Goal: Task Accomplishment & Management: Use online tool/utility

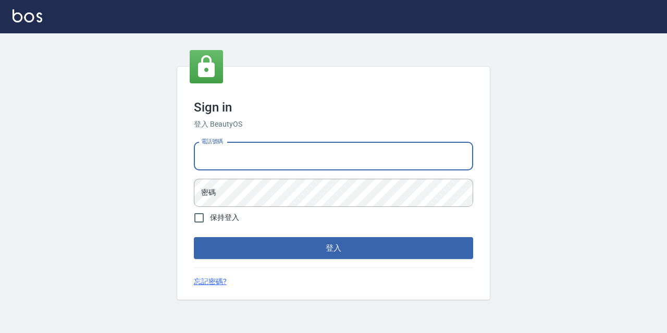
click at [349, 162] on input "電話號碼" at bounding box center [333, 156] width 279 height 28
type input "0967388409"
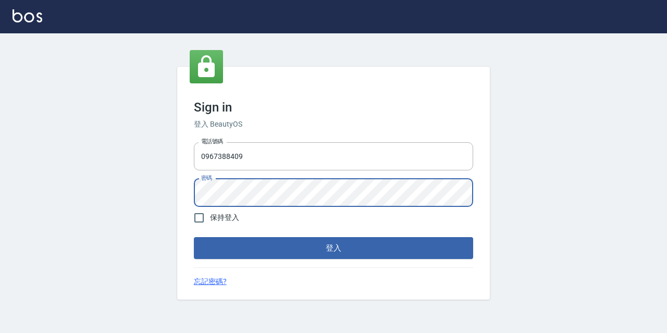
click at [194, 237] on button "登入" at bounding box center [333, 248] width 279 height 22
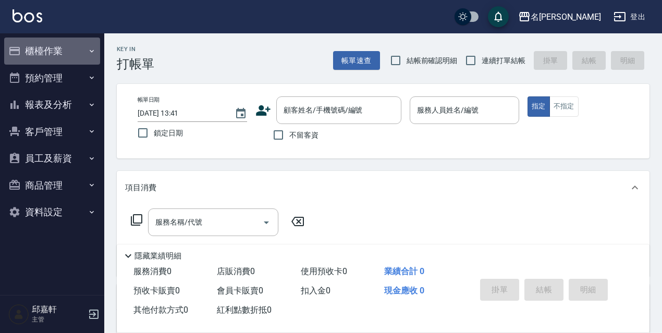
click at [80, 54] on button "櫃檯作業" at bounding box center [52, 51] width 96 height 27
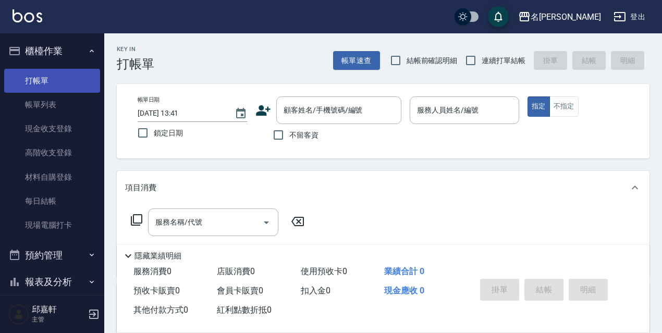
click at [72, 91] on link "打帳單" at bounding box center [52, 81] width 96 height 24
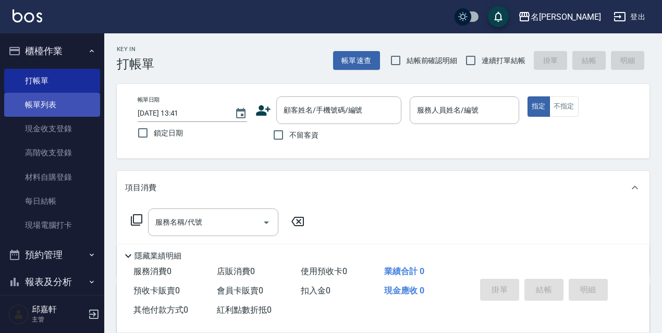
click at [78, 113] on link "帳單列表" at bounding box center [52, 105] width 96 height 24
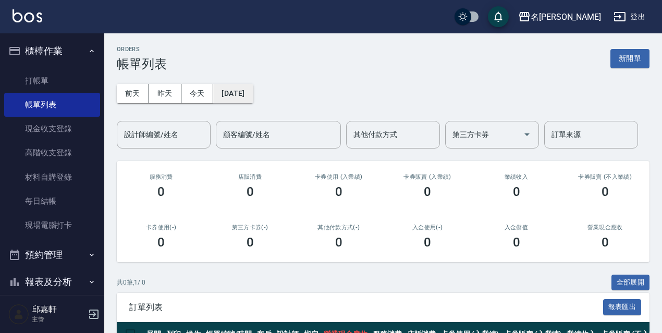
click at [237, 94] on button "[DATE]" at bounding box center [233, 93] width 40 height 19
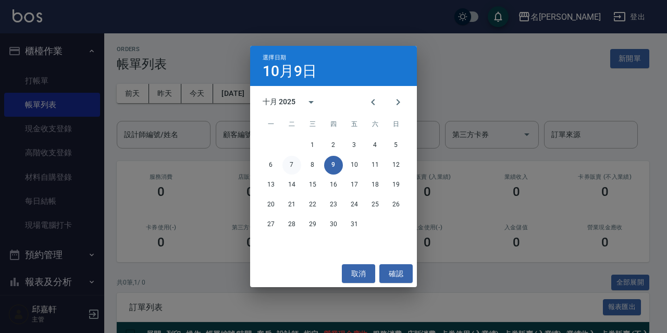
click at [284, 164] on button "7" at bounding box center [292, 165] width 19 height 19
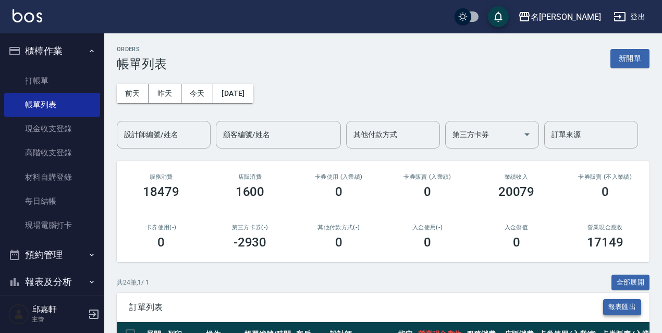
scroll to position [104, 0]
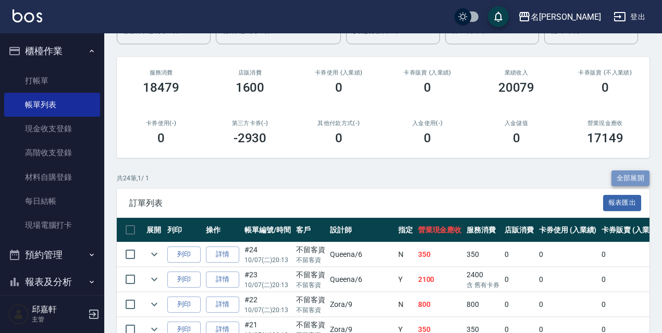
click at [634, 181] on button "全部展開" at bounding box center [631, 178] width 39 height 16
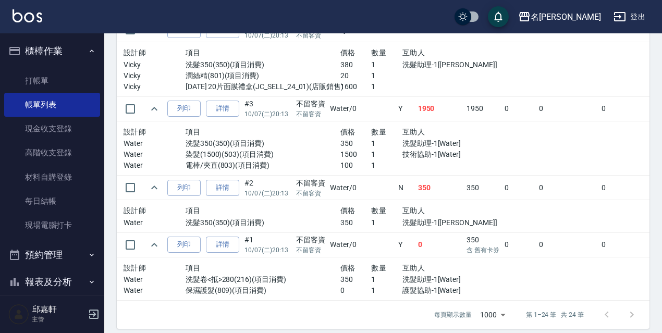
click at [464, 187] on td "350" at bounding box center [483, 188] width 38 height 25
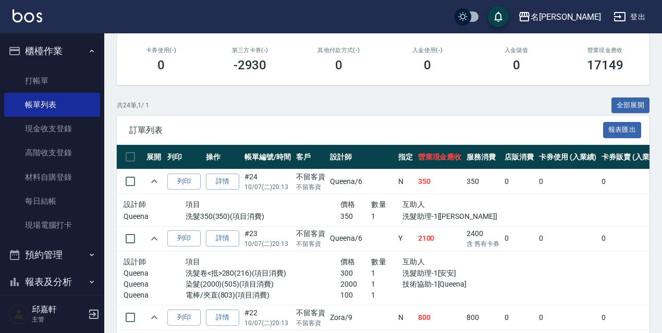
scroll to position [125, 0]
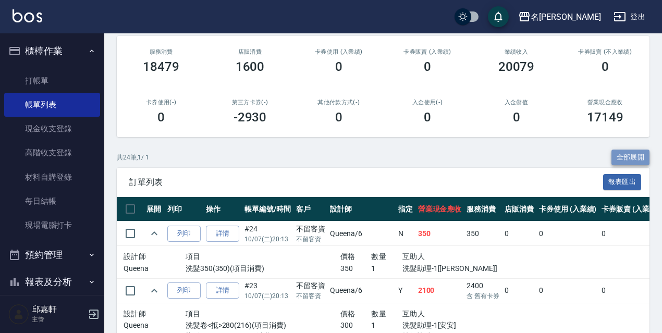
click at [626, 154] on button "全部展開" at bounding box center [631, 158] width 39 height 16
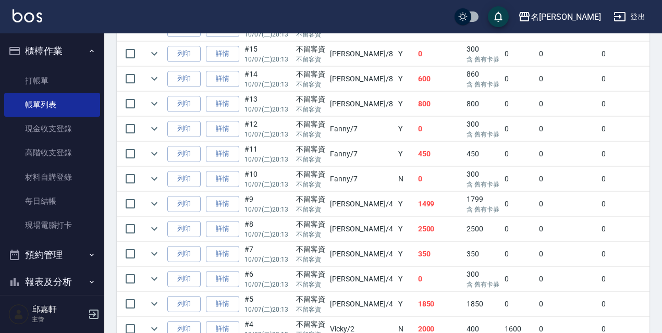
scroll to position [663, 0]
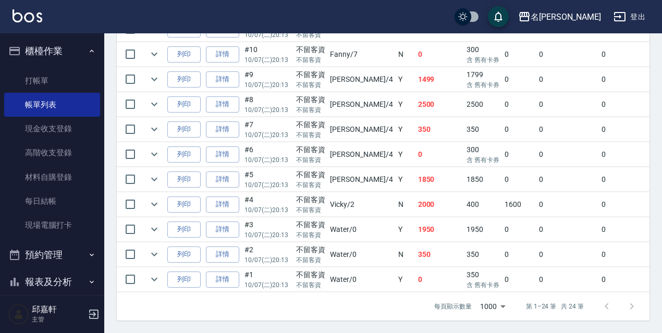
click at [464, 249] on td "350" at bounding box center [483, 254] width 38 height 25
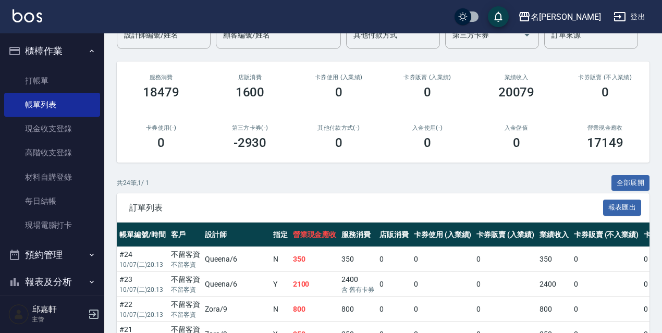
scroll to position [120, 0]
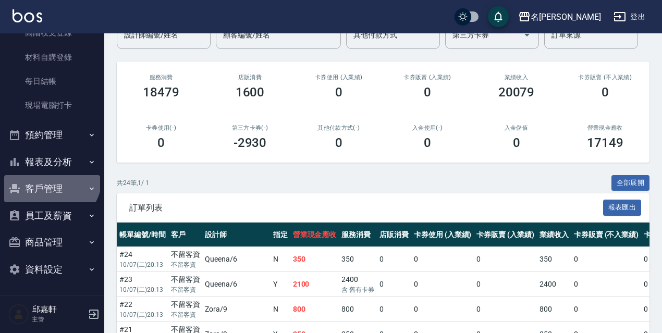
click at [50, 174] on ul "櫃檯作業 打帳單 帳單列表 現金收支登錄 高階收支登錄 材料自購登錄 每日結帳 現場電腦打卡 預約管理 預約管理 單日預約紀錄 單週預約紀錄 報表及分析 報表…" at bounding box center [52, 99] width 96 height 373
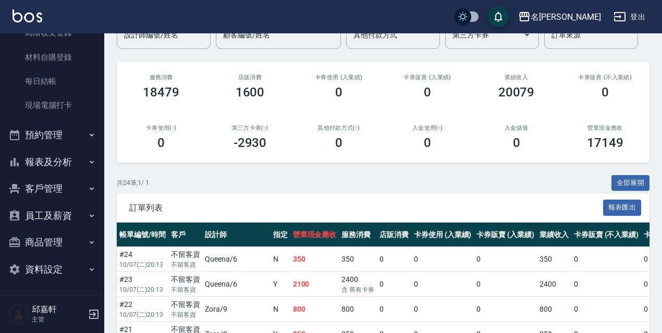
click at [58, 154] on button "報表及分析" at bounding box center [52, 162] width 96 height 27
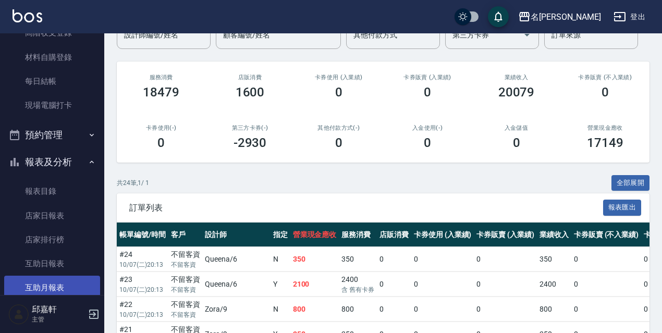
scroll to position [328, 0]
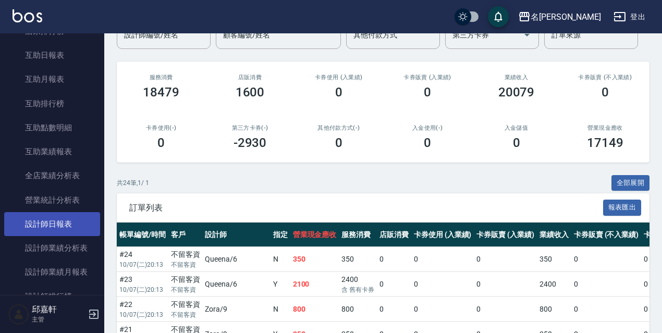
click at [72, 228] on link "設計師日報表" at bounding box center [52, 224] width 96 height 24
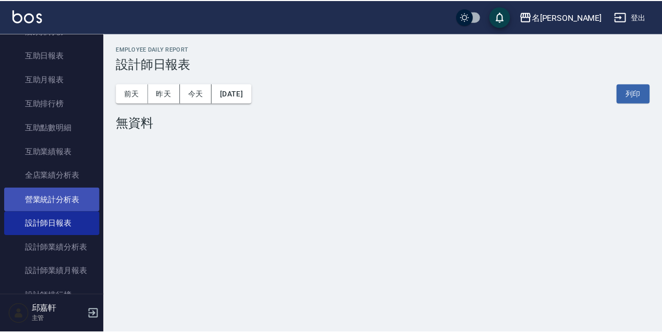
scroll to position [172, 0]
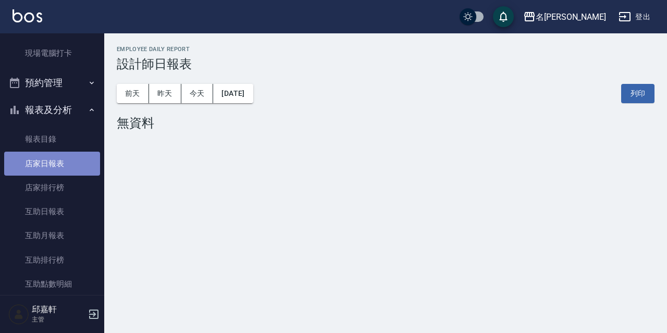
click at [61, 165] on link "店家日報表" at bounding box center [52, 164] width 96 height 24
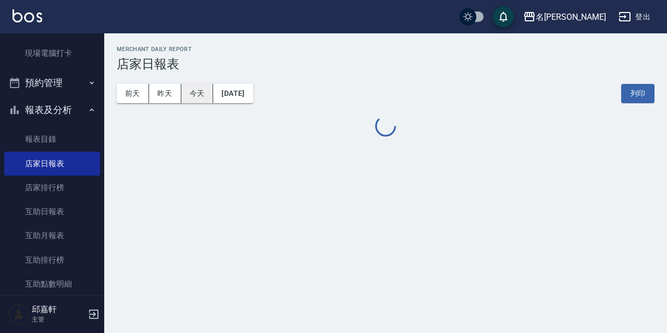
click at [199, 87] on button "今天" at bounding box center [197, 93] width 32 height 19
click at [161, 99] on button "昨天" at bounding box center [165, 93] width 32 height 19
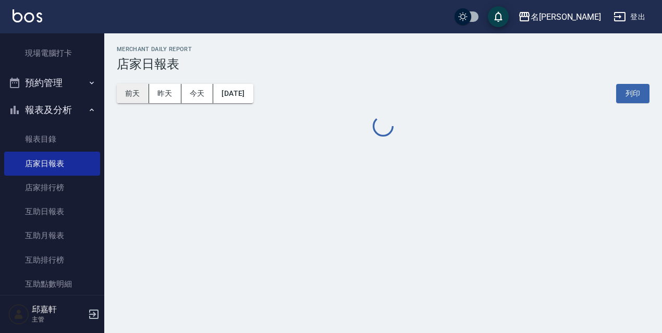
click at [142, 102] on div "前天 昨天 今天 2025/10/08 列印" at bounding box center [383, 93] width 533 height 44
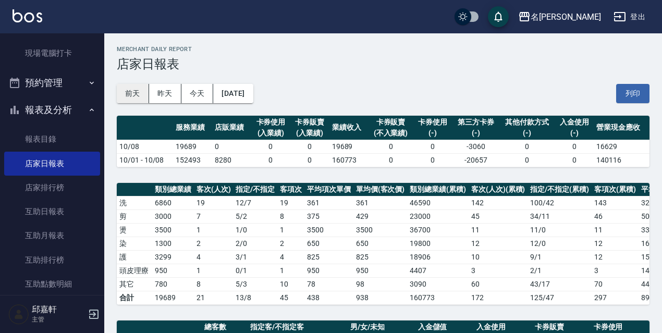
click at [142, 102] on button "前天" at bounding box center [133, 93] width 32 height 19
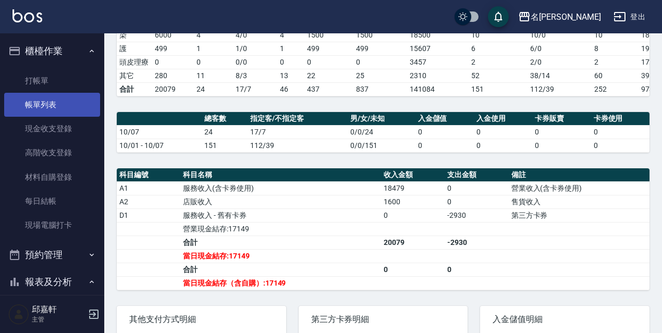
click at [81, 102] on link "帳單列表" at bounding box center [52, 105] width 96 height 24
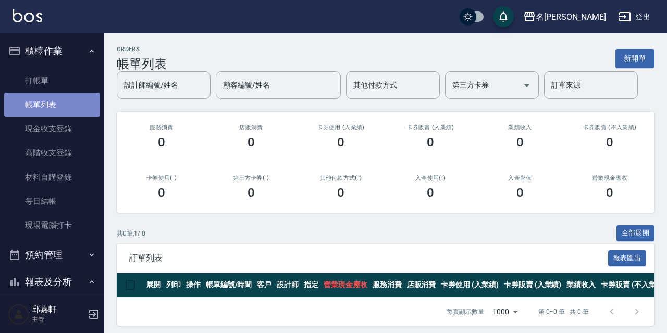
click at [81, 102] on link "帳單列表" at bounding box center [52, 105] width 96 height 24
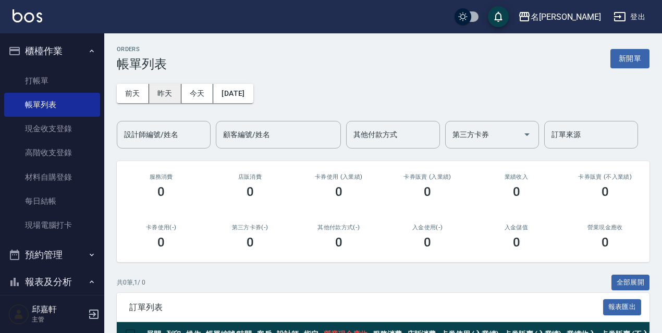
click at [160, 98] on button "昨天" at bounding box center [165, 93] width 32 height 19
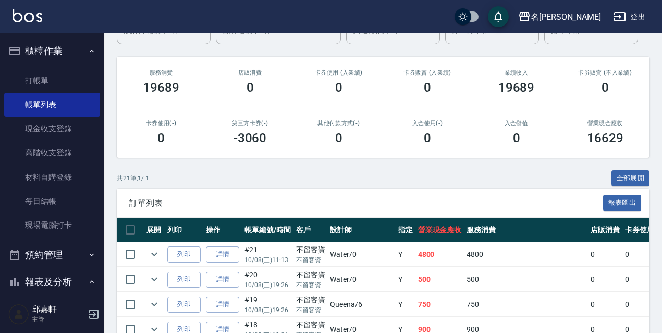
scroll to position [156, 0]
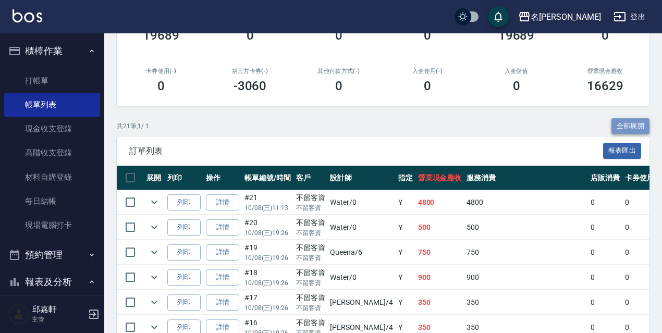
click at [637, 125] on button "全部展開" at bounding box center [631, 126] width 39 height 16
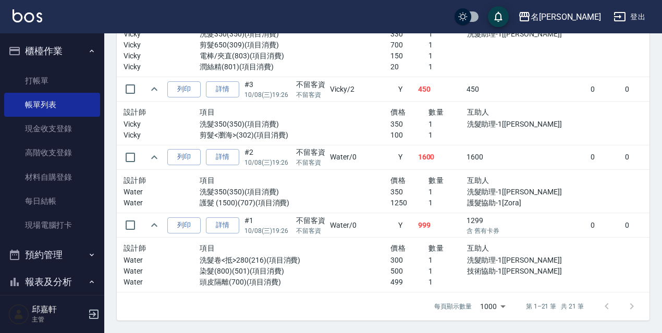
click at [472, 198] on p "護髮協助-1[Zora]" at bounding box center [524, 203] width 115 height 11
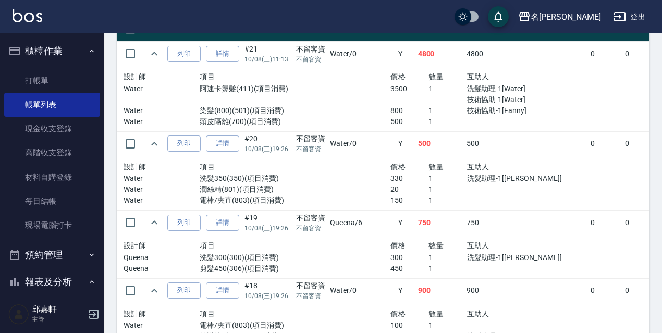
scroll to position [201, 0]
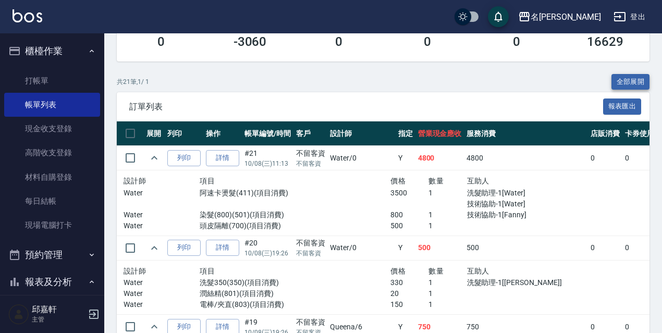
click at [631, 77] on button "全部展開" at bounding box center [631, 82] width 39 height 16
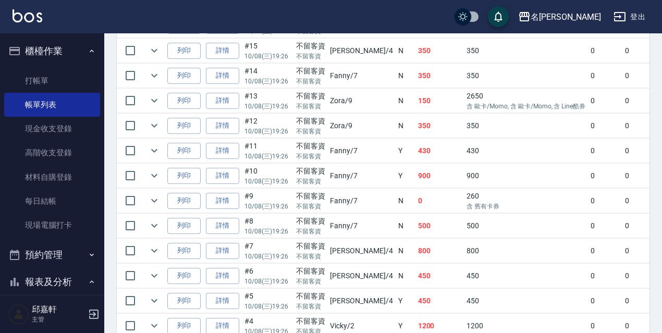
scroll to position [588, 0]
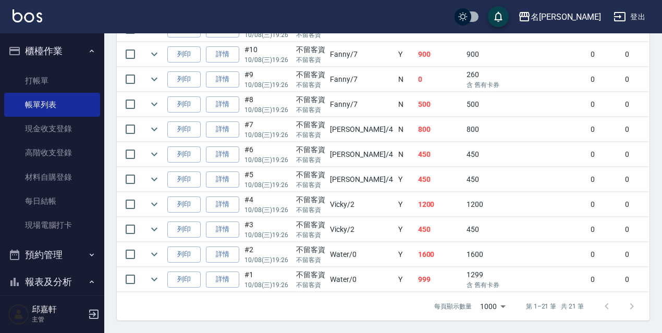
drag, startPoint x: 411, startPoint y: 168, endPoint x: 397, endPoint y: 169, distance: 14.6
click at [416, 169] on td "450" at bounding box center [440, 179] width 49 height 25
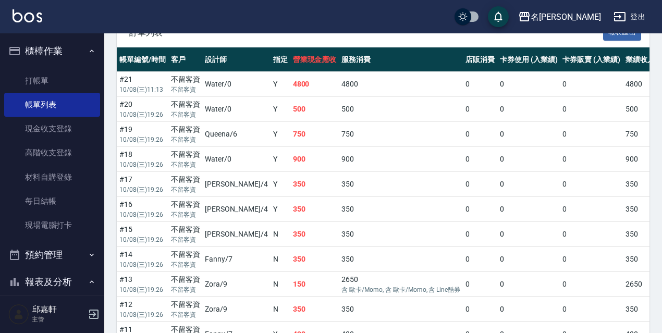
scroll to position [254, 0]
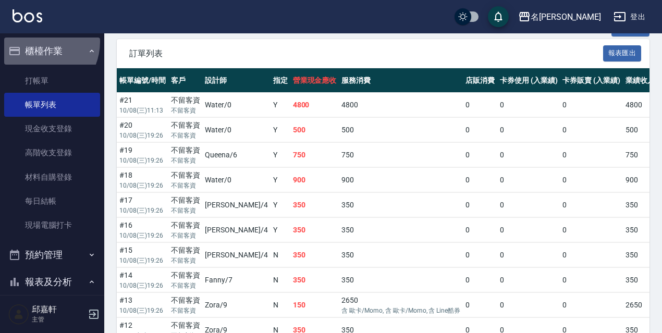
click at [37, 42] on button "櫃檯作業" at bounding box center [52, 51] width 96 height 27
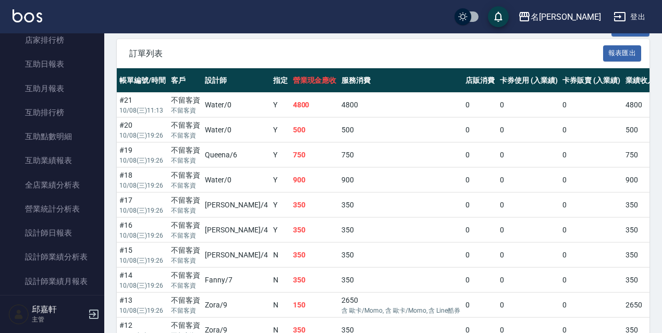
scroll to position [0, 0]
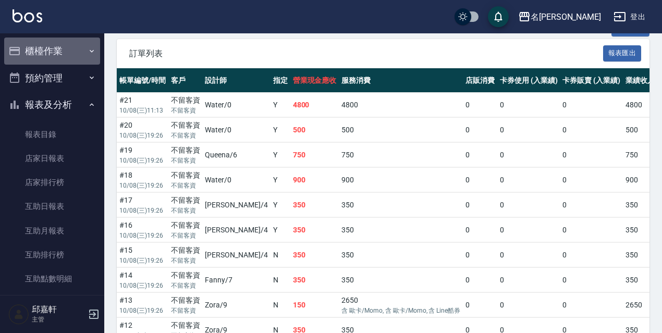
click at [62, 52] on button "櫃檯作業" at bounding box center [52, 51] width 96 height 27
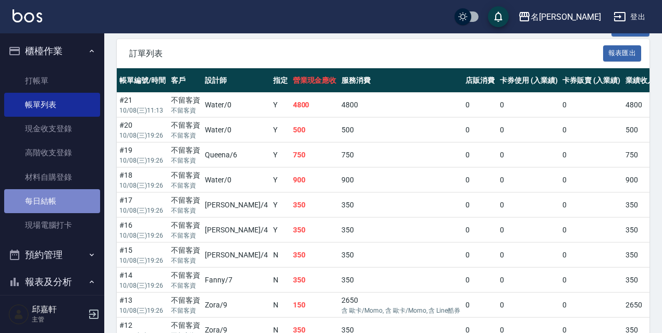
click at [85, 205] on link "每日結帳" at bounding box center [52, 201] width 96 height 24
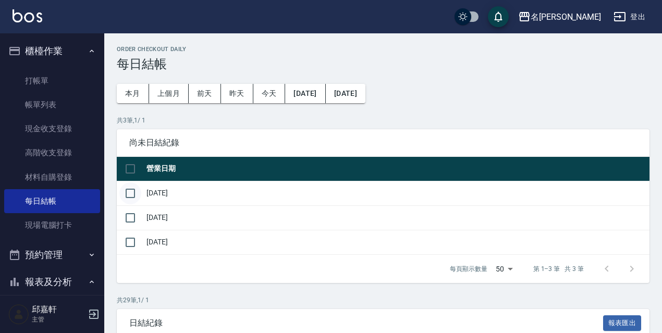
click at [138, 198] on input "checkbox" at bounding box center [130, 193] width 22 height 22
checkbox input "true"
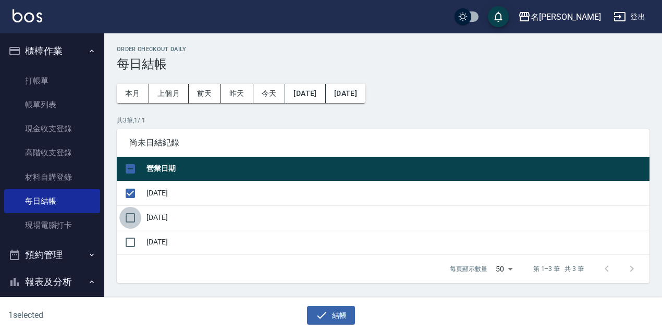
click at [133, 217] on input "checkbox" at bounding box center [130, 218] width 22 height 22
checkbox input "true"
click at [339, 310] on button "結帳" at bounding box center [331, 315] width 48 height 19
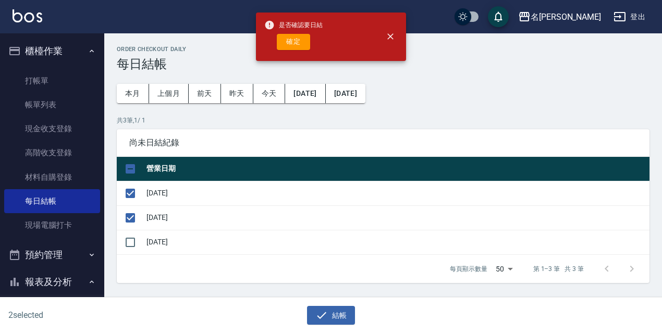
drag, startPoint x: 284, startPoint y: 29, endPoint x: 291, endPoint y: 44, distance: 16.8
click at [284, 29] on span "是否確認要日結" at bounding box center [293, 25] width 58 height 10
click at [291, 44] on button "確定" at bounding box center [293, 42] width 33 height 16
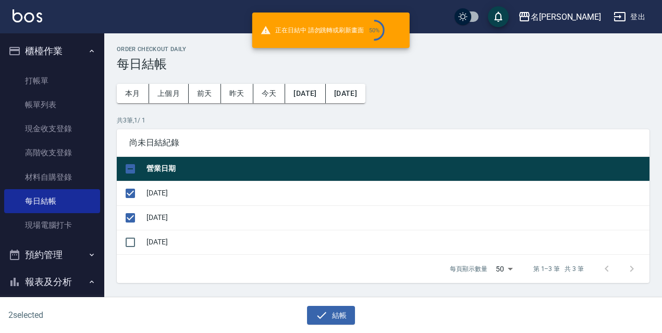
checkbox input "false"
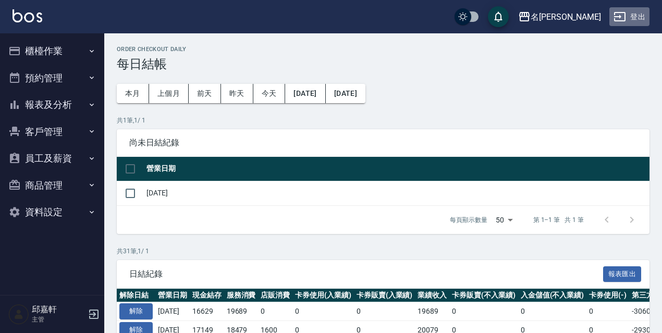
click at [629, 15] on button "登出" at bounding box center [630, 16] width 40 height 19
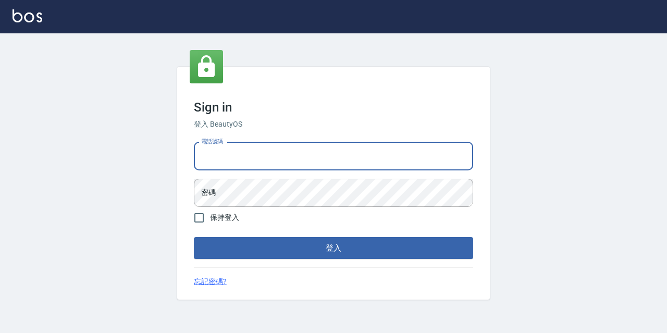
click at [236, 145] on input "電話號碼" at bounding box center [333, 156] width 279 height 28
type input "0967388409"
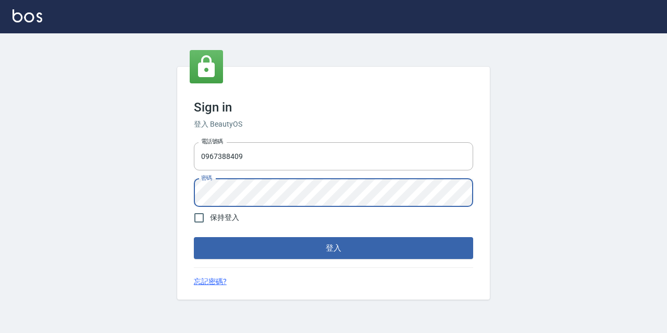
click at [194, 237] on button "登入" at bounding box center [333, 248] width 279 height 22
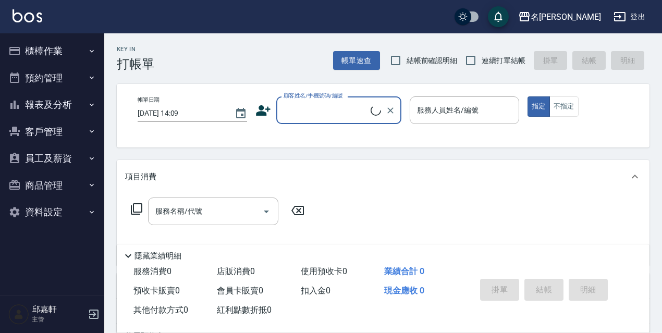
click at [36, 46] on button "櫃檯作業" at bounding box center [52, 51] width 96 height 27
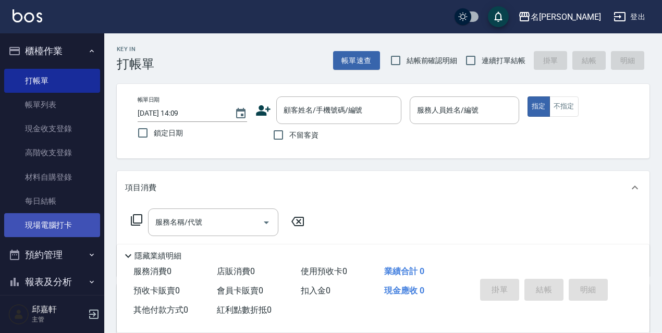
click at [56, 221] on link "現場電腦打卡" at bounding box center [52, 225] width 96 height 24
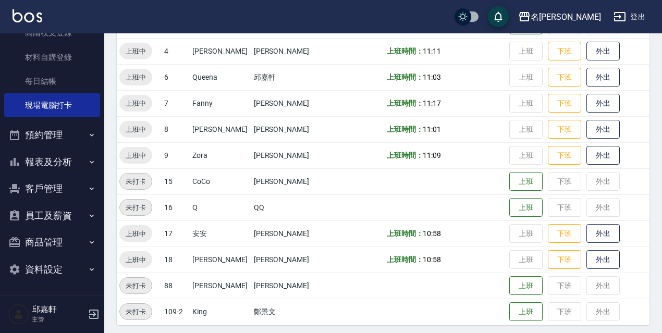
scroll to position [213, 0]
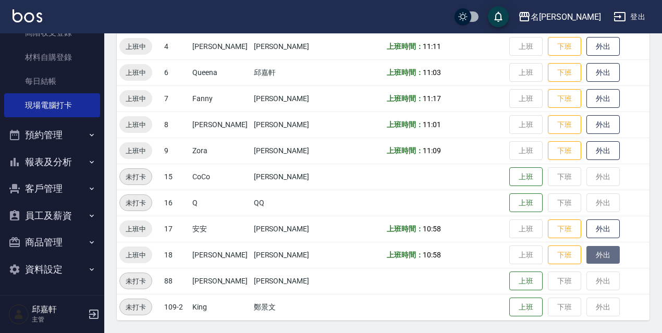
click at [604, 257] on button "外出" at bounding box center [603, 255] width 33 height 18
